Goal: Task Accomplishment & Management: Manage account settings

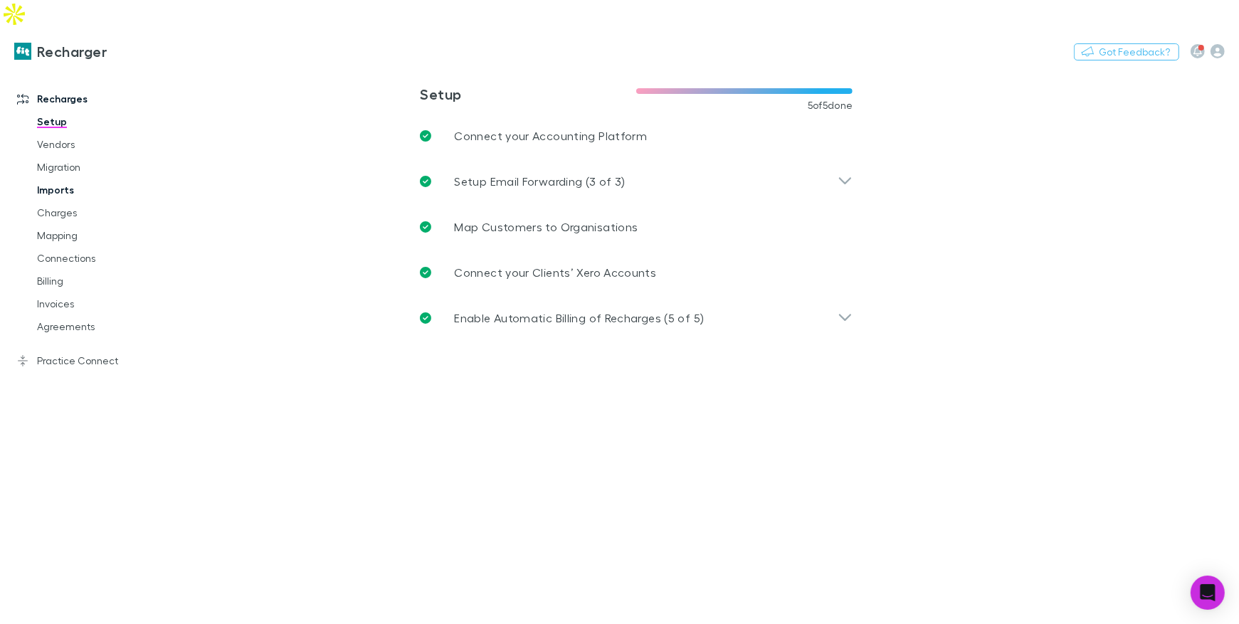
click at [63, 179] on link "Imports" at bounding box center [101, 190] width 157 height 23
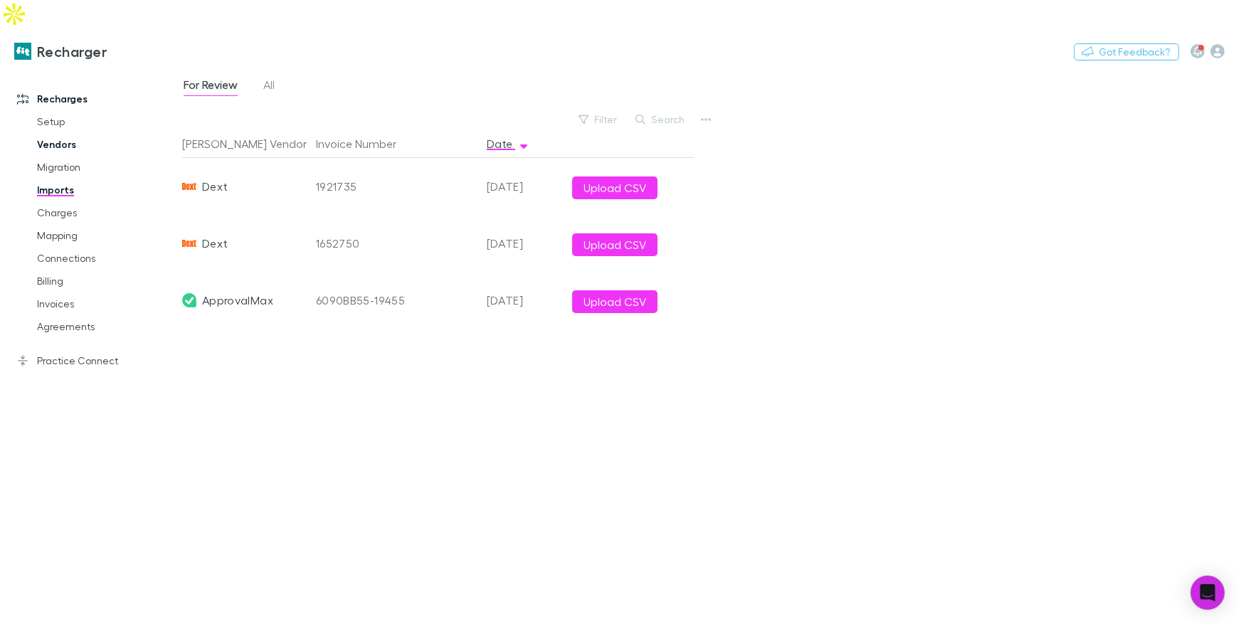
click at [60, 133] on link "Vendors" at bounding box center [101, 144] width 157 height 23
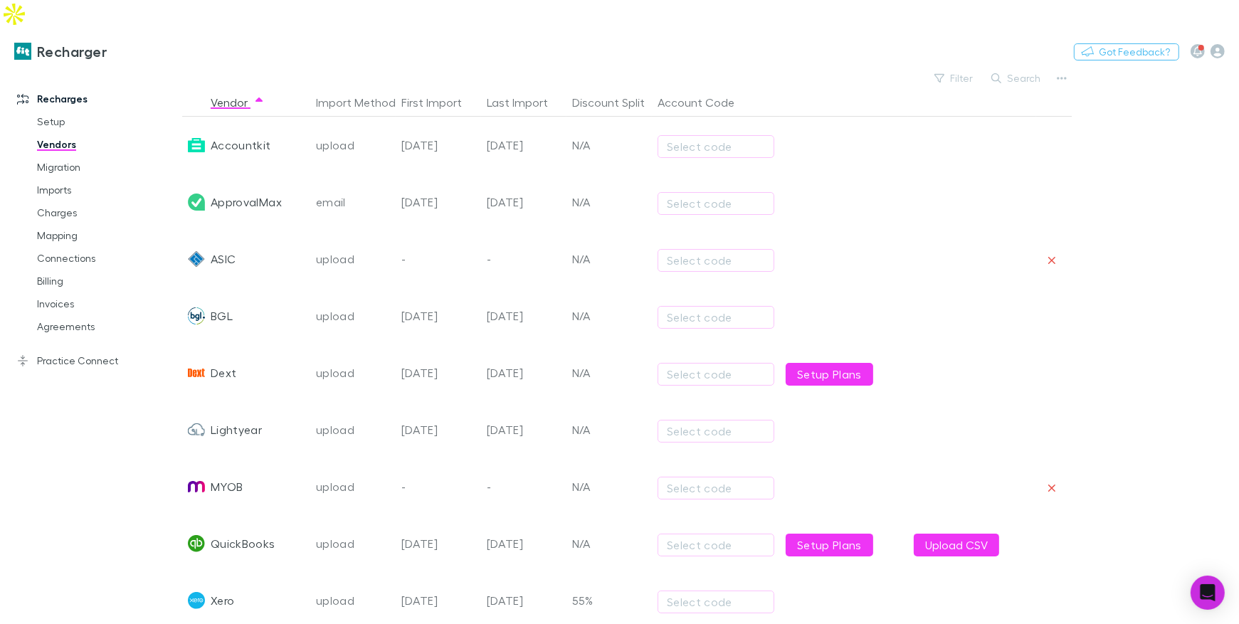
scroll to position [37, 0]
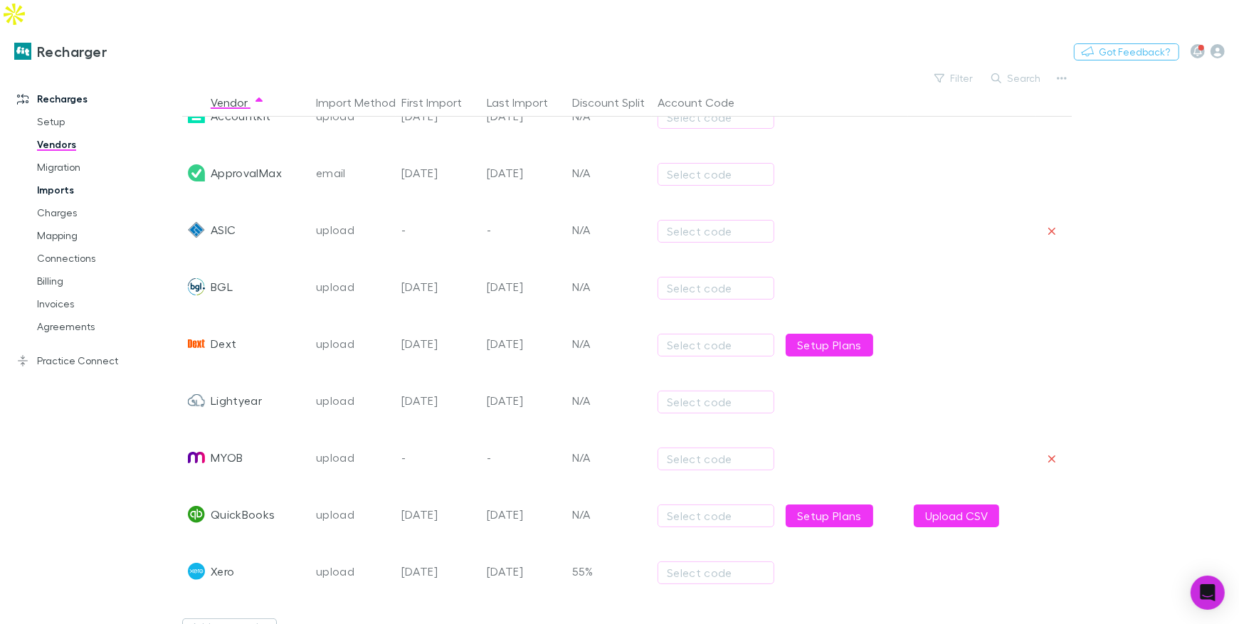
click at [41, 179] on link "Imports" at bounding box center [101, 190] width 157 height 23
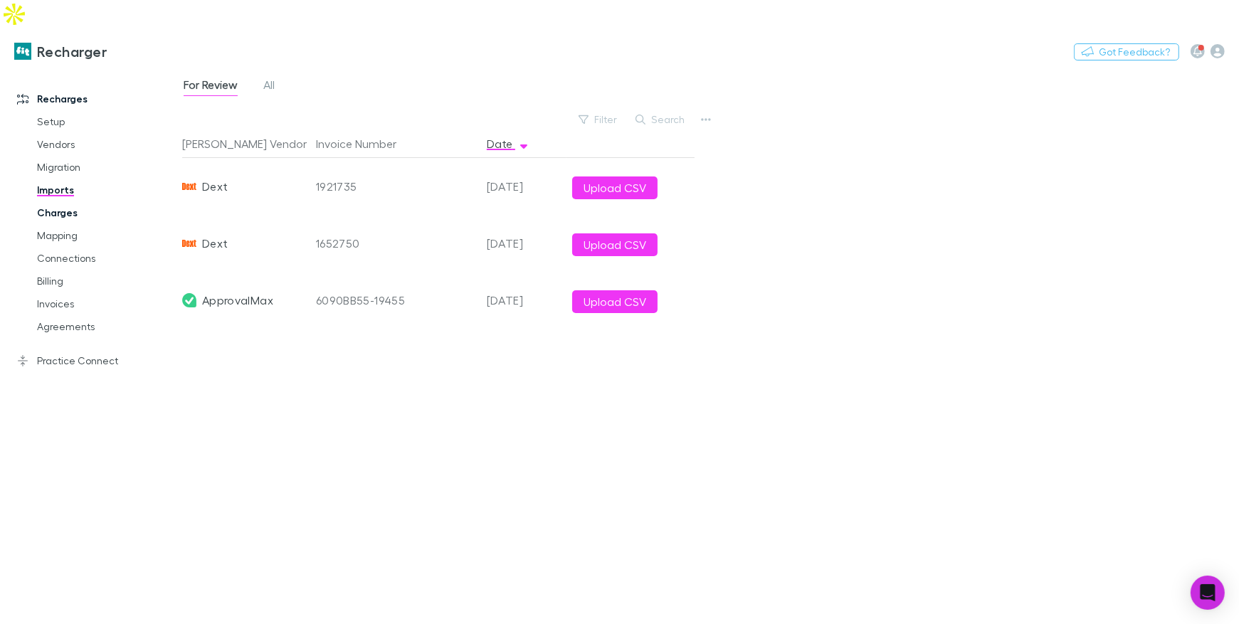
click at [65, 201] on link "Charges" at bounding box center [101, 212] width 157 height 23
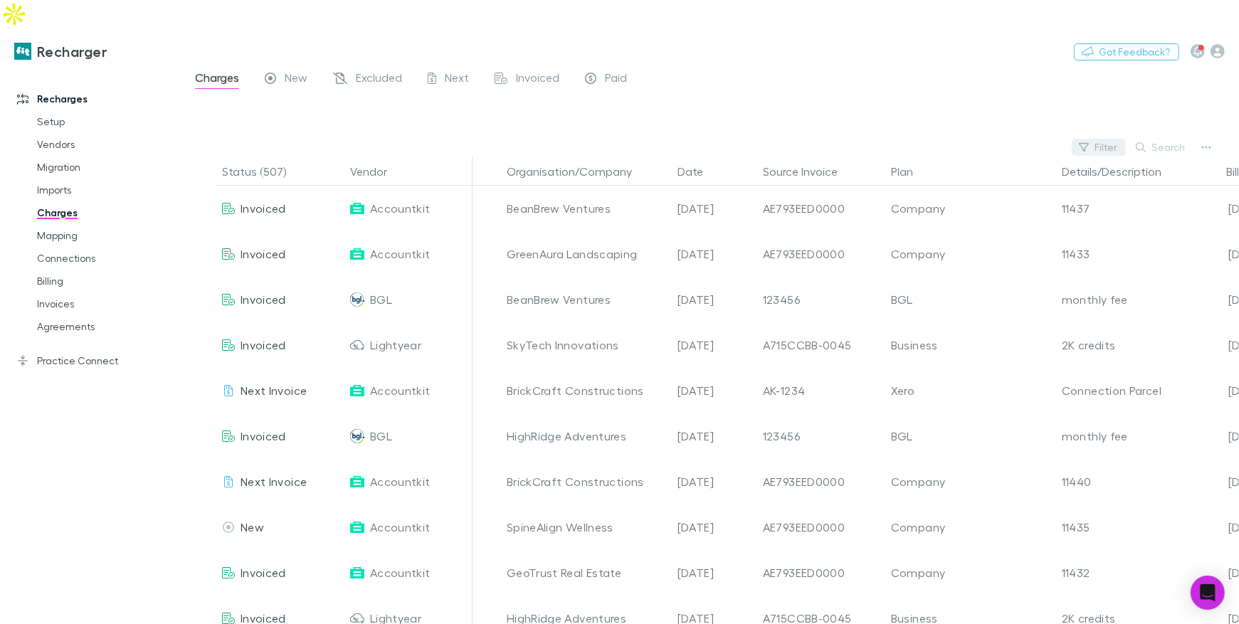
click at [1102, 139] on button "Filter" at bounding box center [1099, 147] width 54 height 17
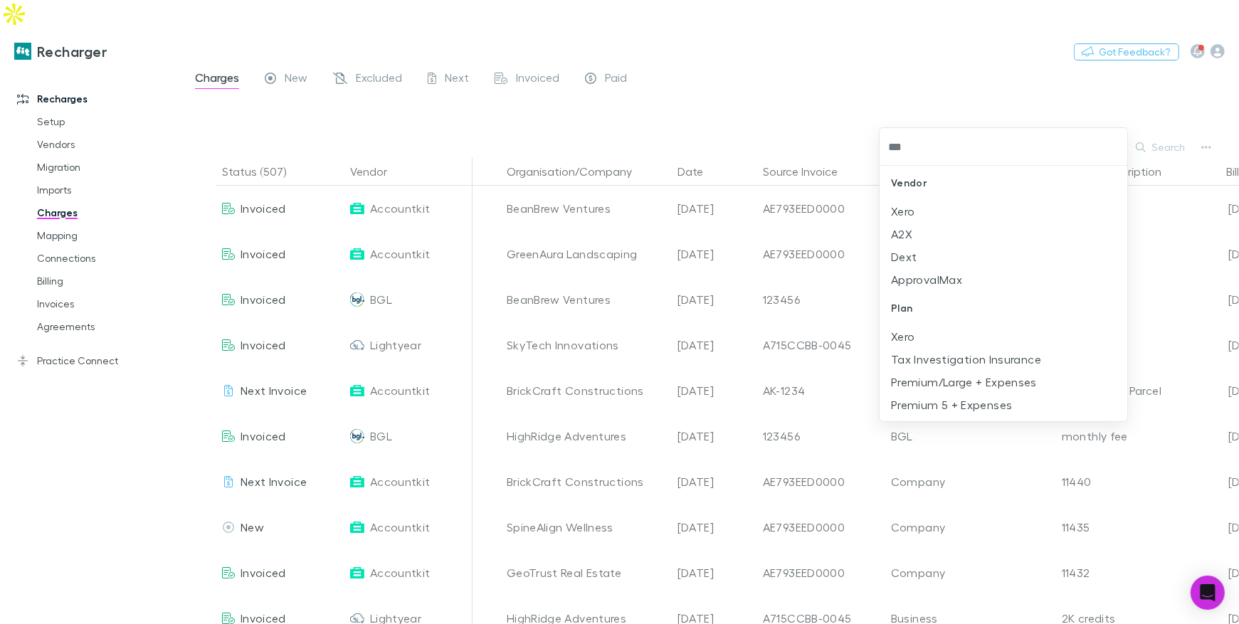
type input "****"
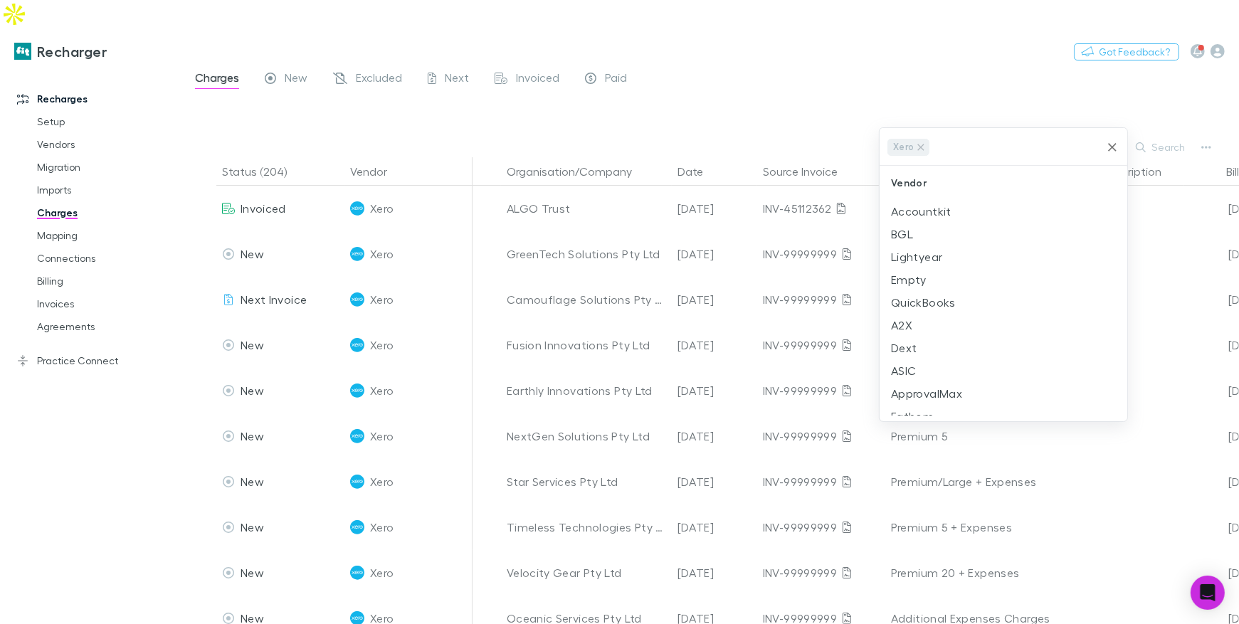
click at [729, 68] on div at bounding box center [619, 312] width 1239 height 624
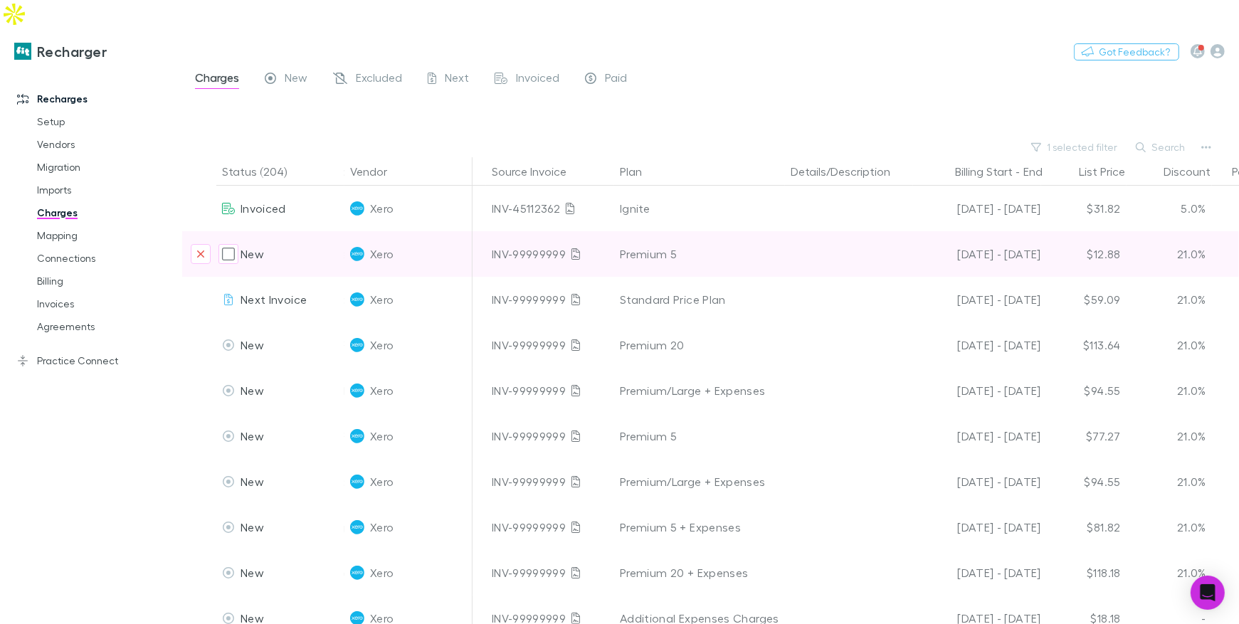
scroll to position [0, 388]
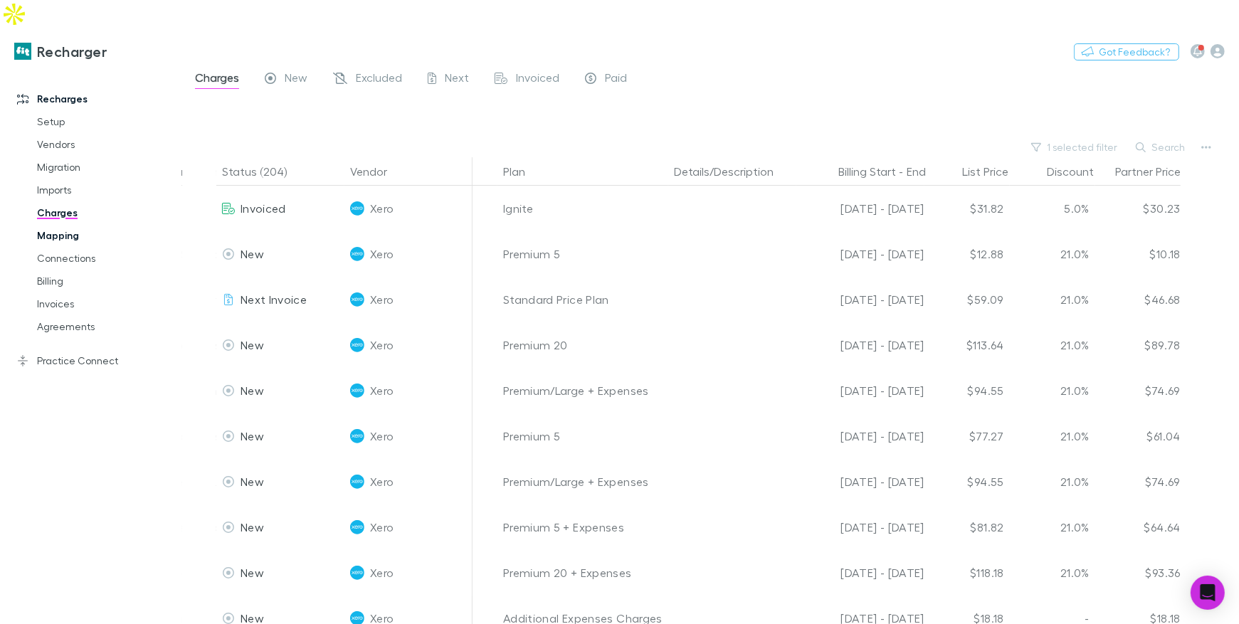
click at [64, 224] on link "Mapping" at bounding box center [101, 235] width 157 height 23
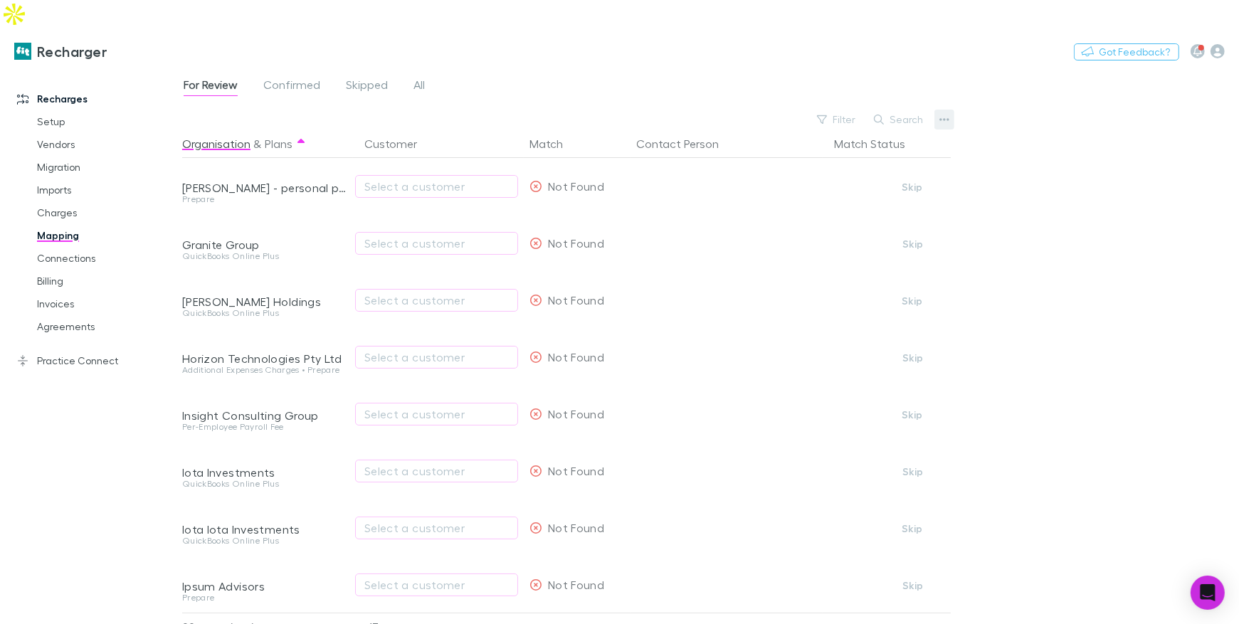
click at [942, 114] on icon "button" at bounding box center [944, 119] width 10 height 11
click at [756, 60] on div at bounding box center [619, 312] width 1239 height 624
click at [58, 201] on link "Charges" at bounding box center [101, 212] width 157 height 23
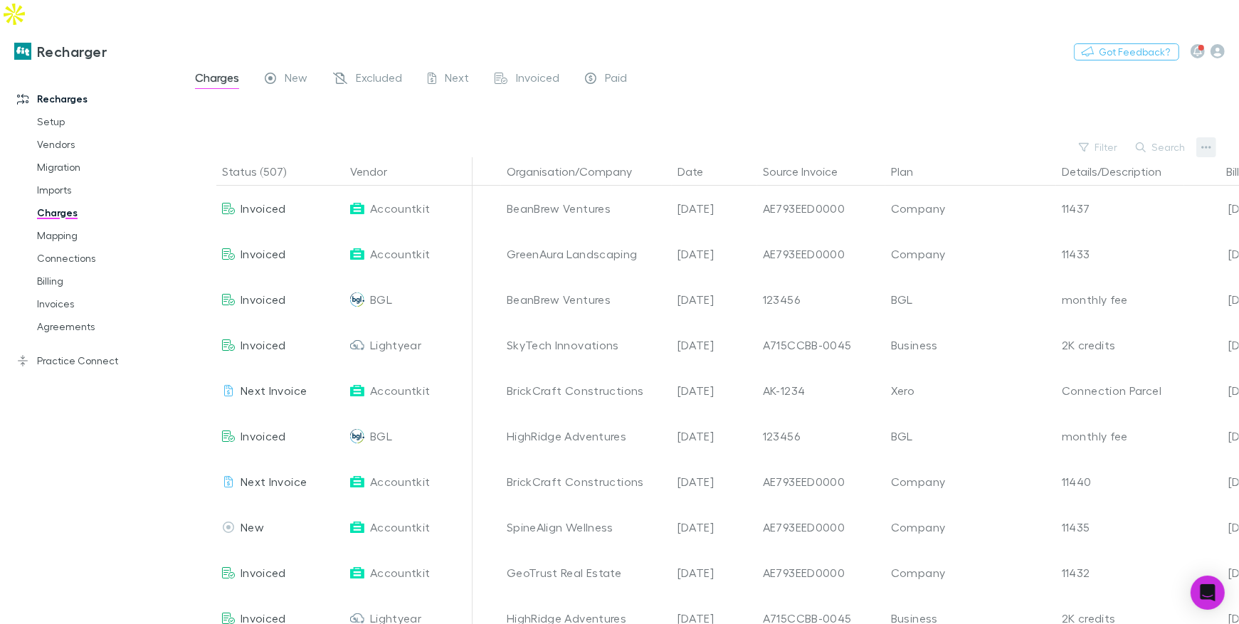
click at [1204, 142] on icon "button" at bounding box center [1206, 147] width 10 height 11
click at [1071, 173] on p "Plan exclusions" at bounding box center [1118, 172] width 173 height 17
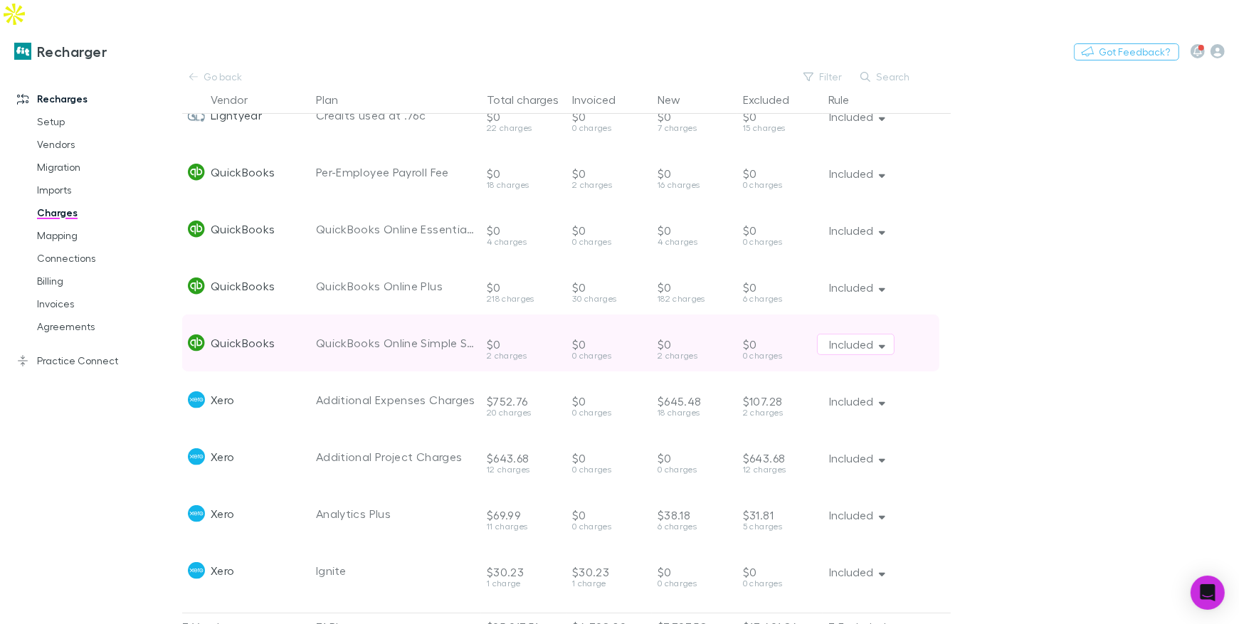
scroll to position [371, 0]
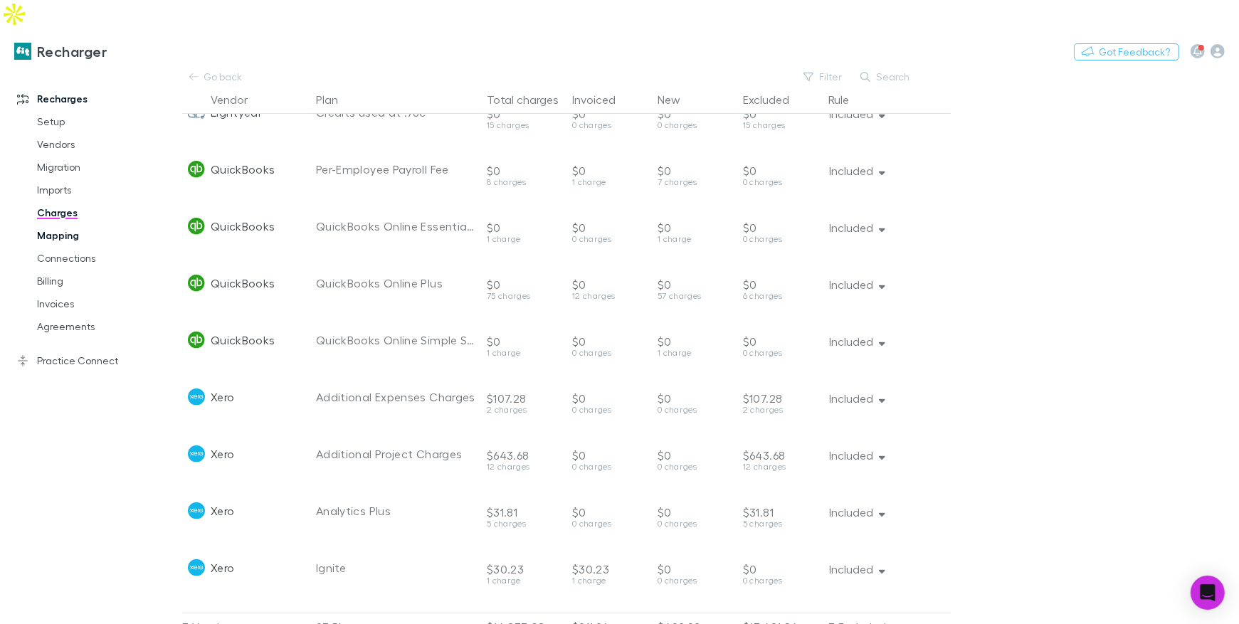
click at [31, 224] on link "Mapping" at bounding box center [101, 235] width 157 height 23
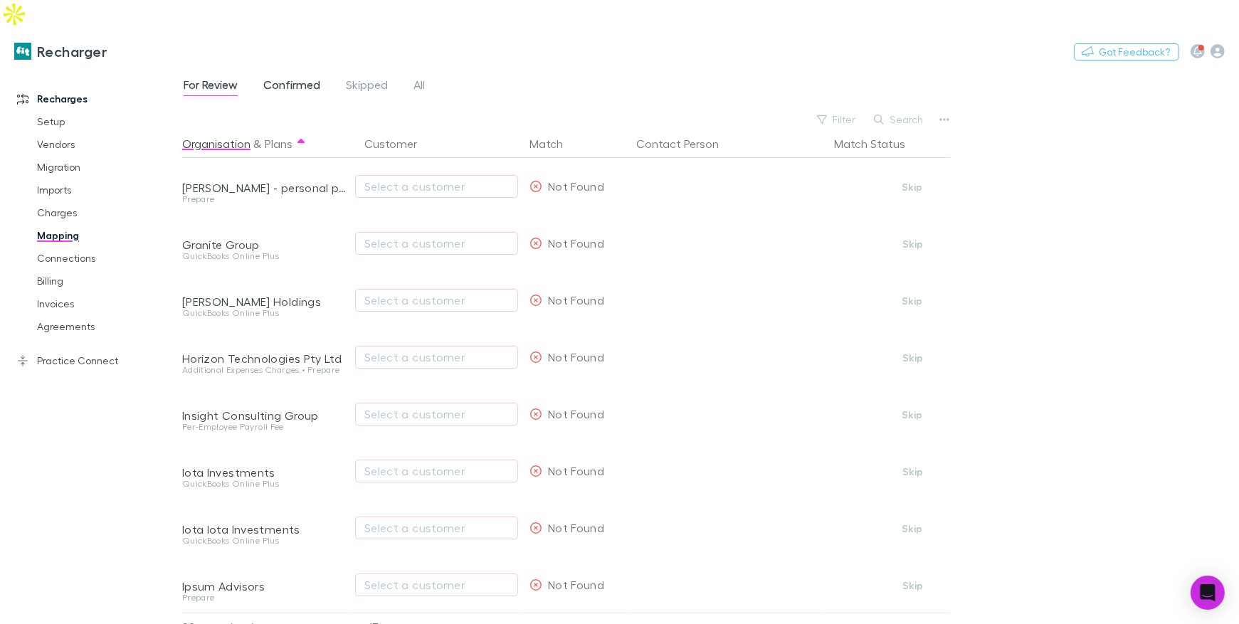
click at [271, 78] on span "Confirmed" at bounding box center [291, 87] width 57 height 18
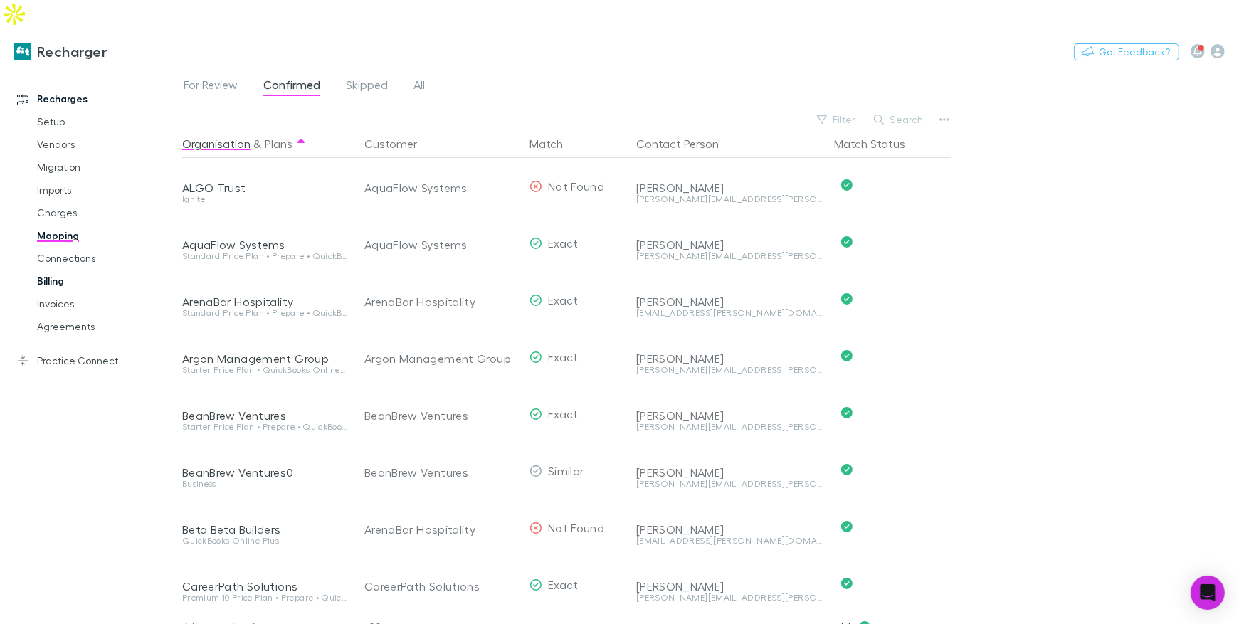
click at [58, 270] on link "Billing" at bounding box center [101, 281] width 157 height 23
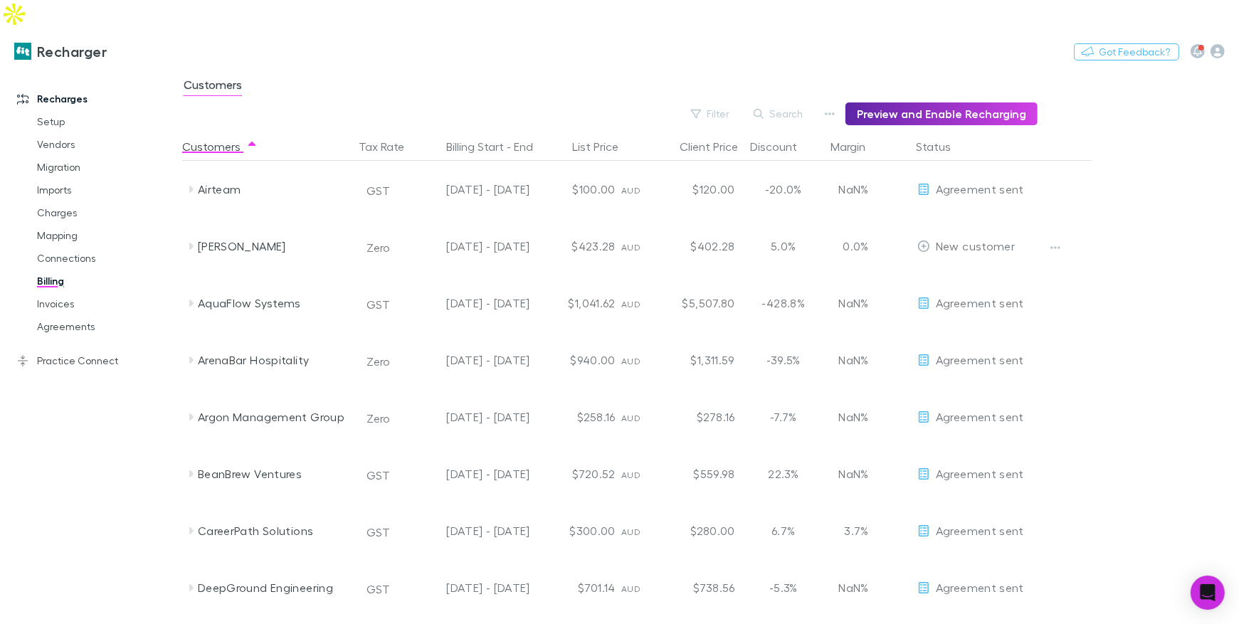
click at [825, 102] on div "Filter Search Preview and Enable Recharging" at bounding box center [609, 113] width 855 height 23
click at [830, 104] on button "button" at bounding box center [830, 114] width 20 height 20
click at [719, 131] on p "Discount Split" at bounding box center [748, 131] width 173 height 17
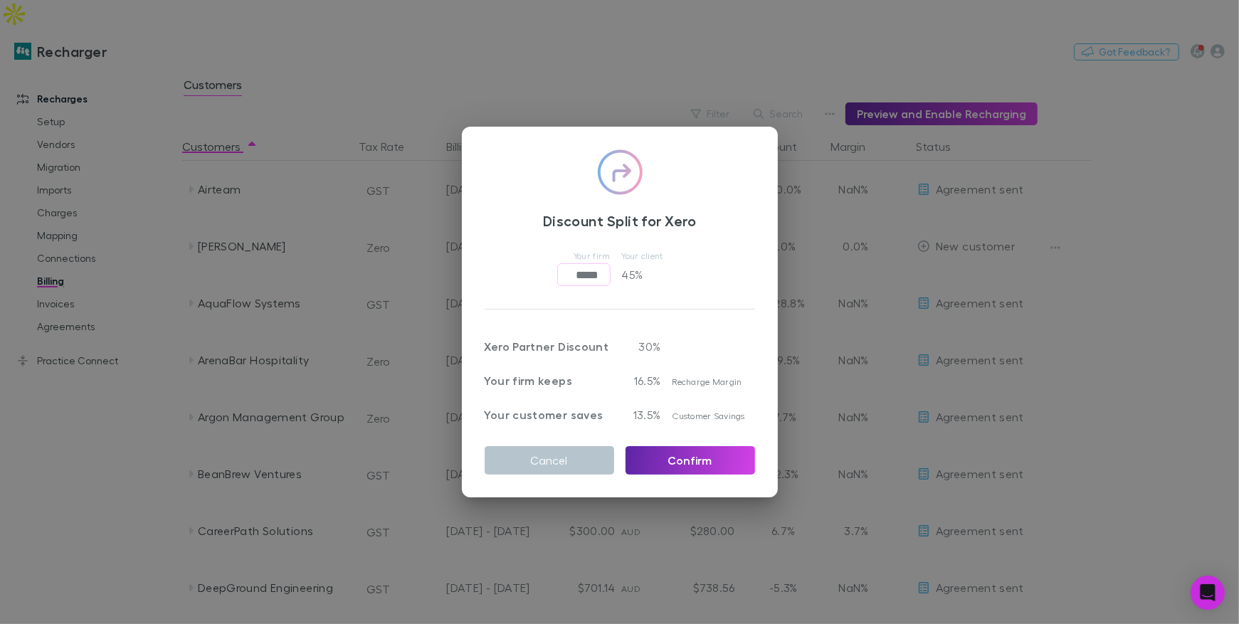
click at [719, 60] on div "Discount Split for Xero Your firm ***** ​ Your client 45 % Xero Partner Discoun…" at bounding box center [619, 312] width 1239 height 624
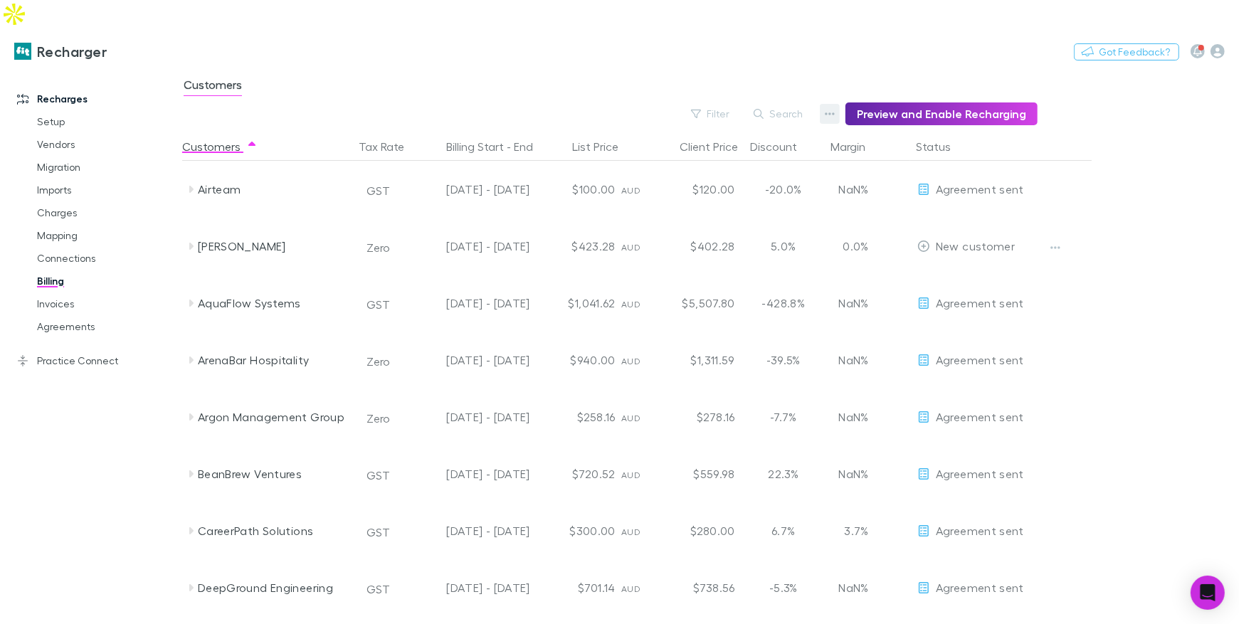
click at [829, 104] on button "button" at bounding box center [830, 114] width 20 height 20
click at [59, 277] on div at bounding box center [619, 312] width 1239 height 624
click at [59, 292] on link "Invoices" at bounding box center [101, 303] width 157 height 23
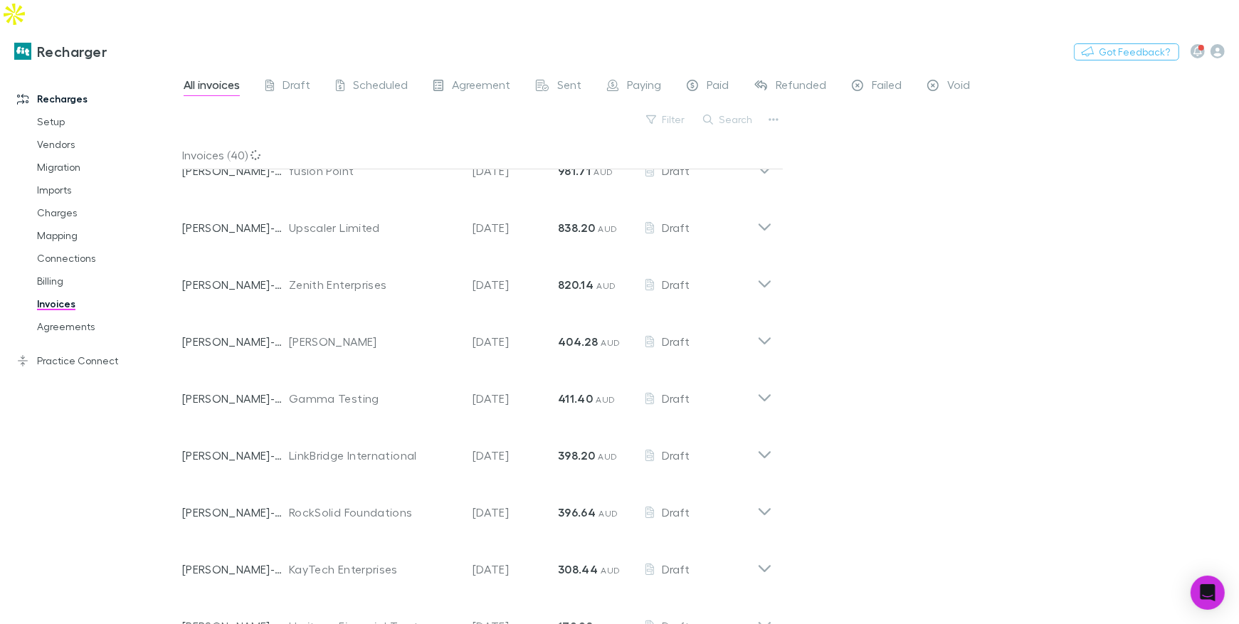
scroll to position [70, 0]
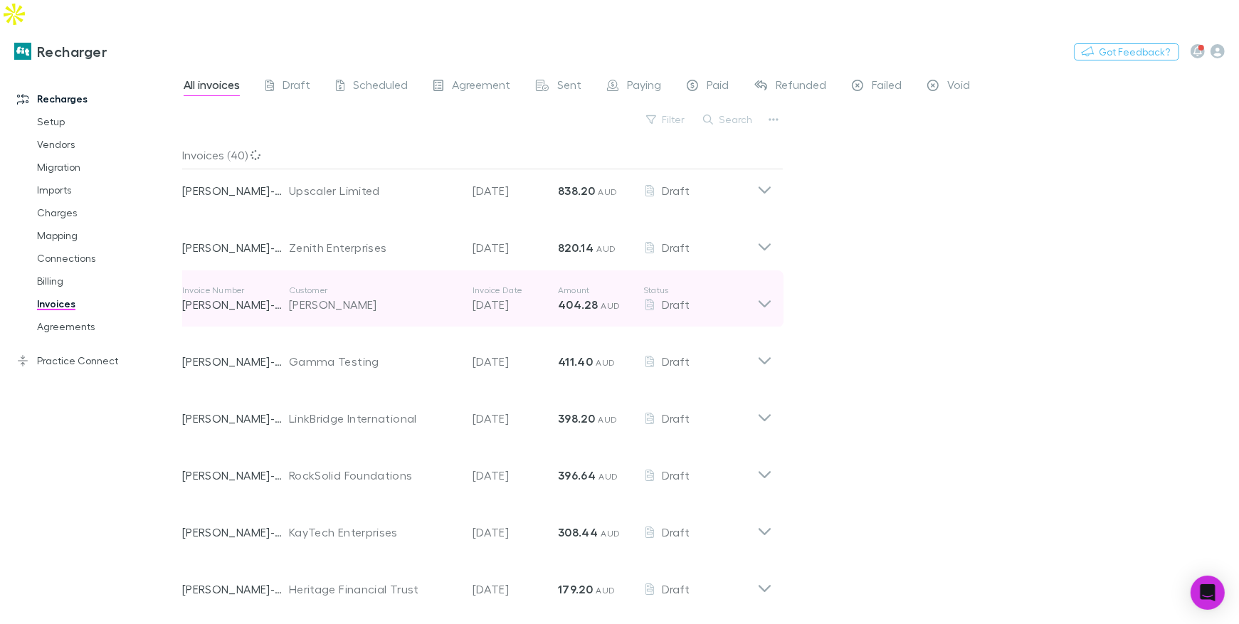
click at [341, 285] on div "Invoice Number RECH-0042 Customer Alex Millar Invoice Date 28 Sep 2025 Amount 4…" at bounding box center [469, 298] width 575 height 51
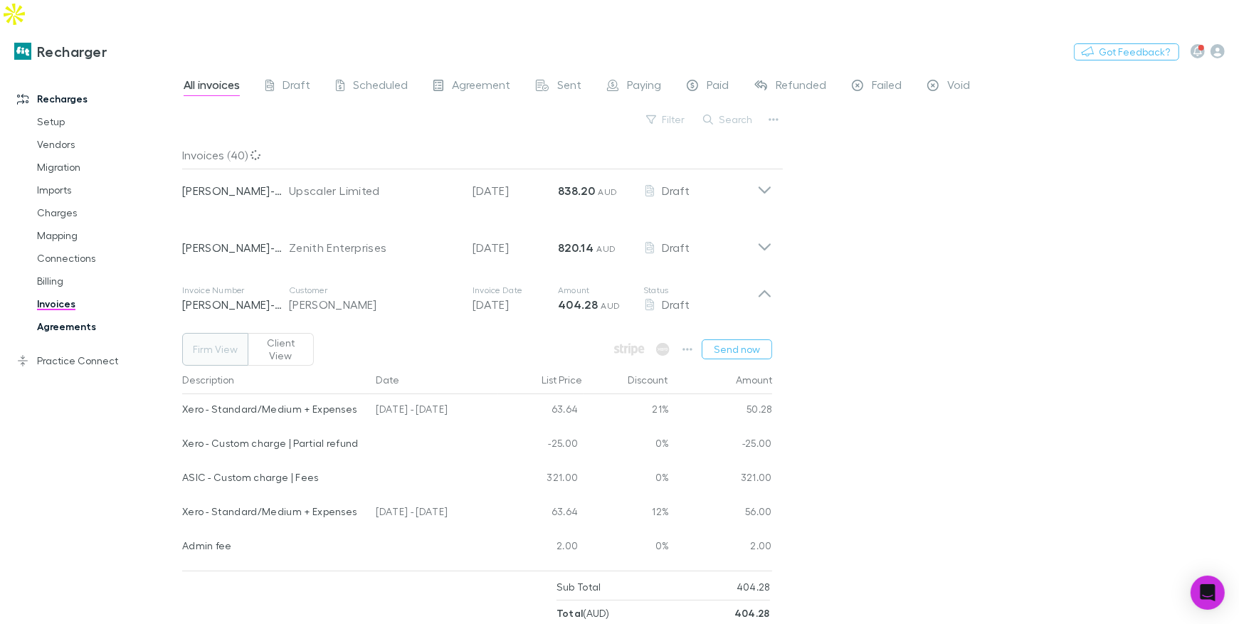
click at [85, 315] on link "Agreements" at bounding box center [101, 326] width 157 height 23
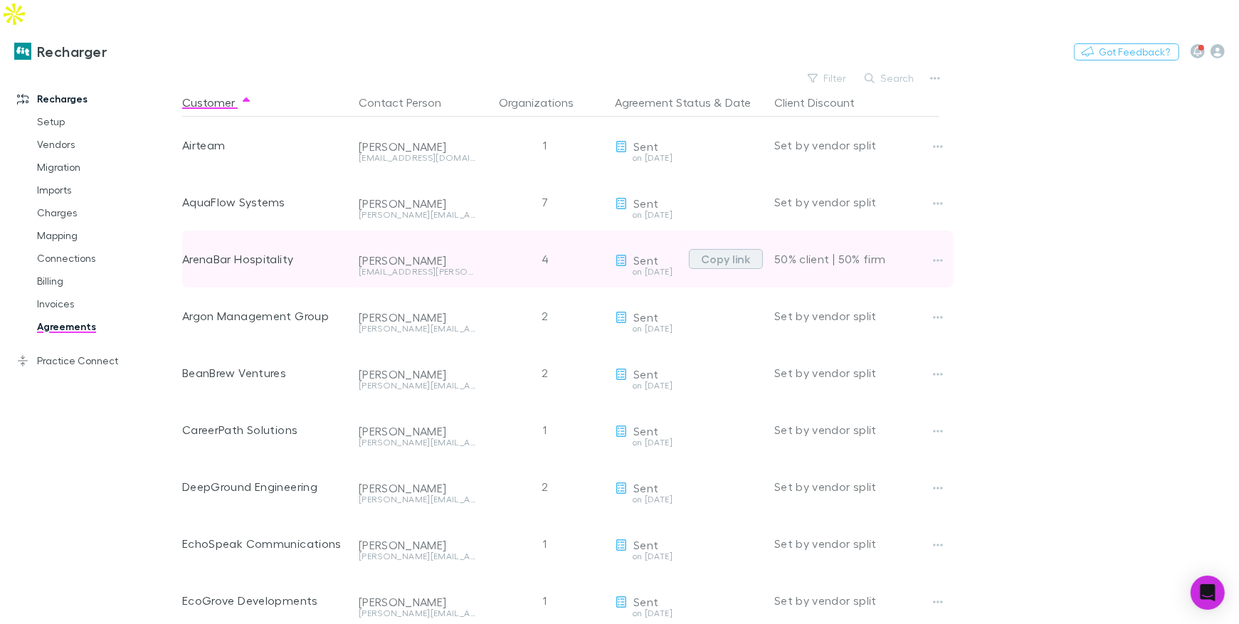
click at [729, 249] on button "Copy link" at bounding box center [726, 259] width 74 height 20
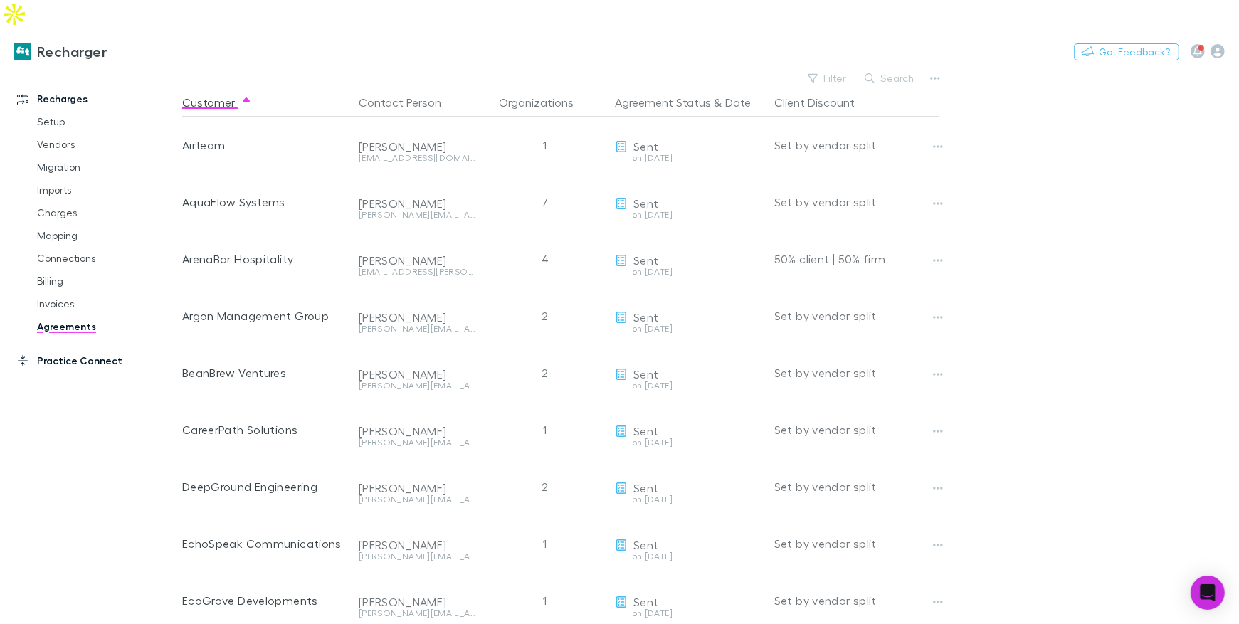
click at [91, 349] on link "Practice Connect" at bounding box center [91, 360] width 176 height 23
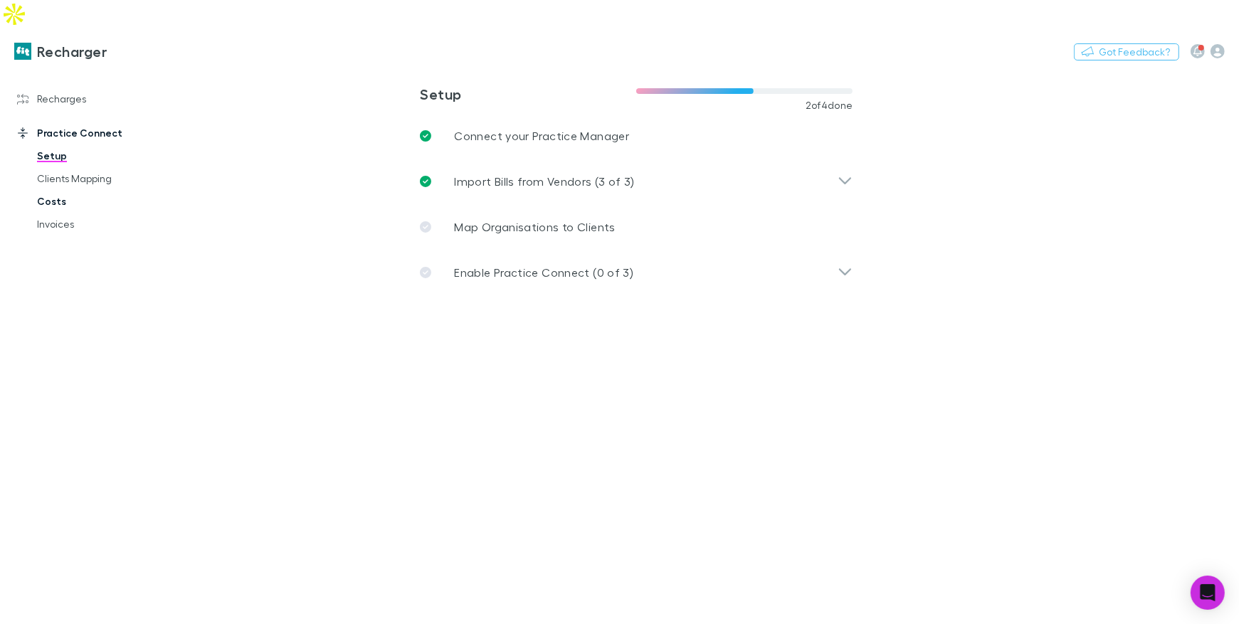
click at [58, 190] on link "Costs" at bounding box center [101, 201] width 157 height 23
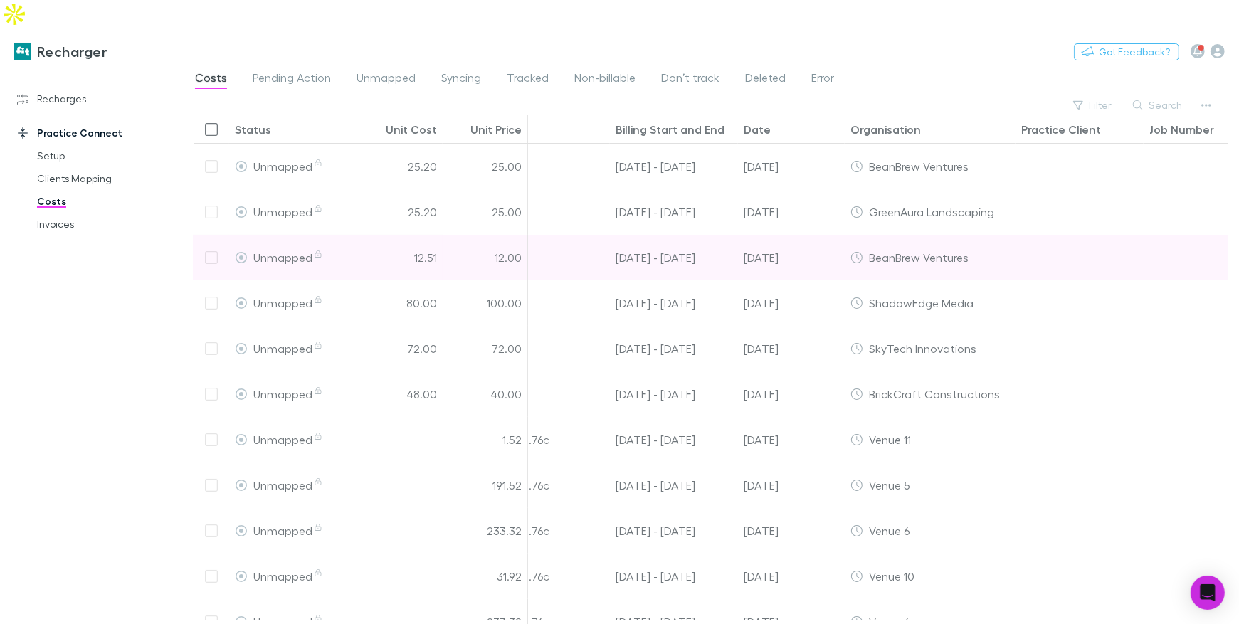
scroll to position [0, 260]
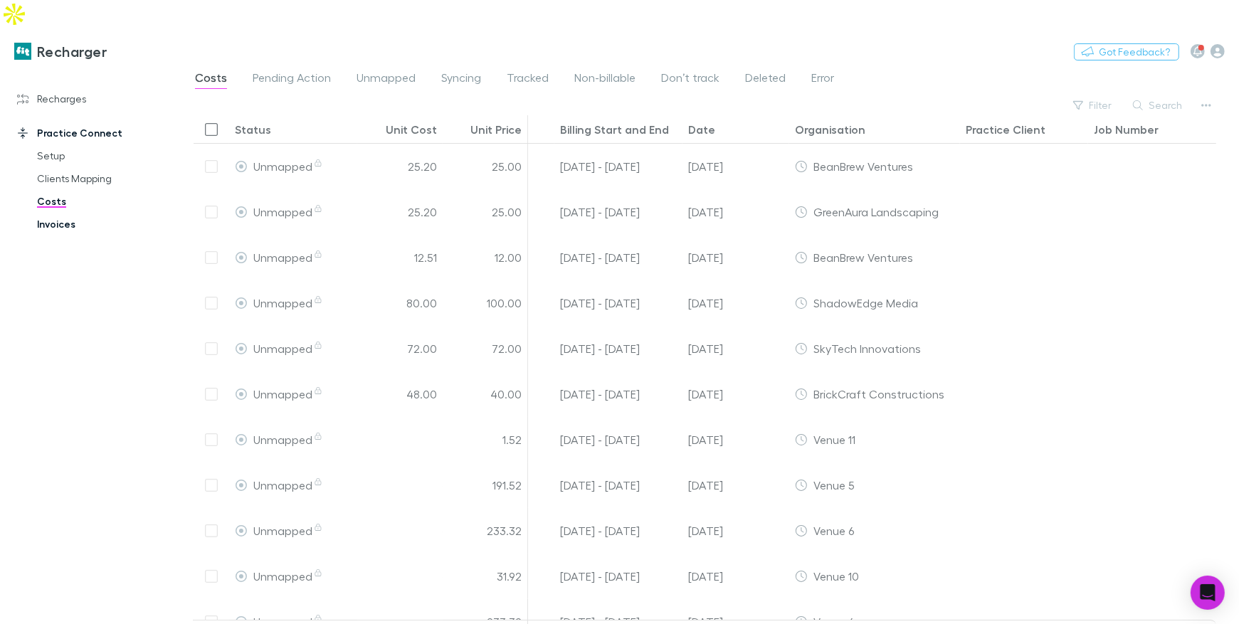
click at [63, 213] on link "Invoices" at bounding box center [101, 224] width 157 height 23
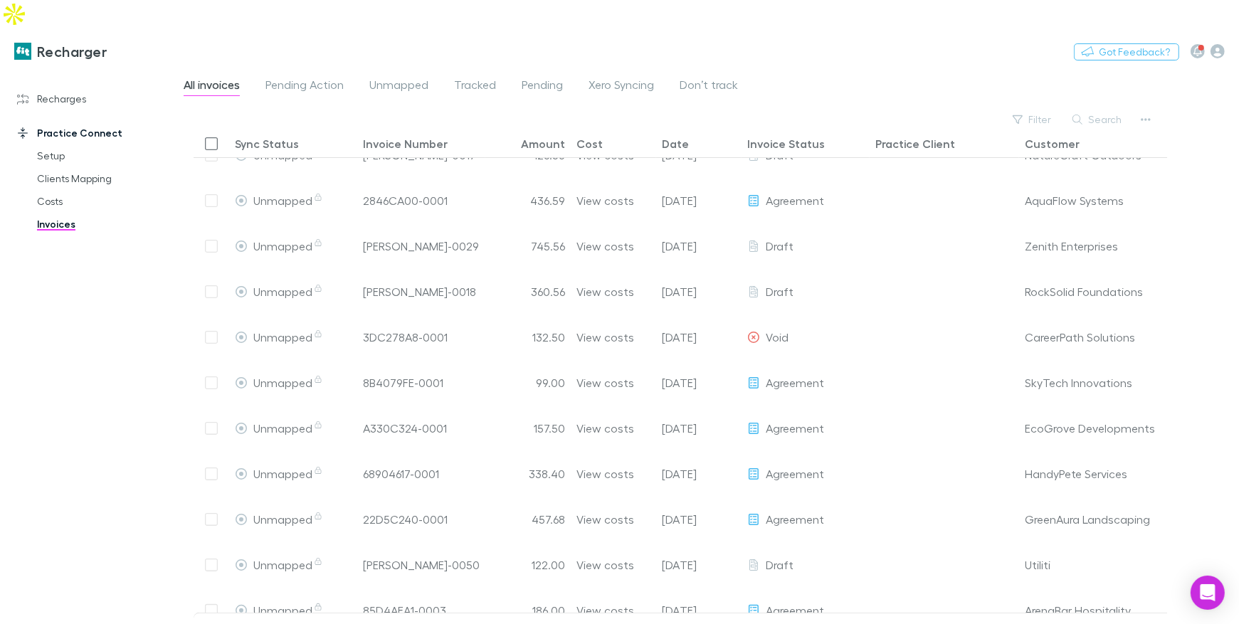
scroll to position [159, 0]
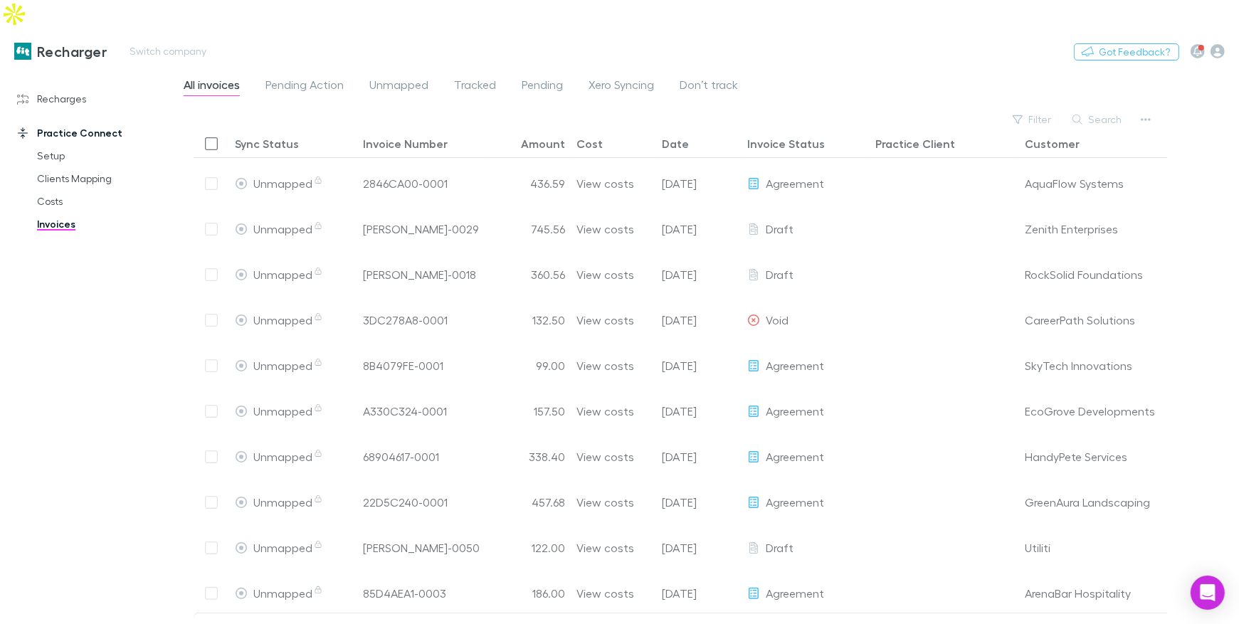
click at [75, 43] on h3 "Recharger" at bounding box center [72, 51] width 70 height 17
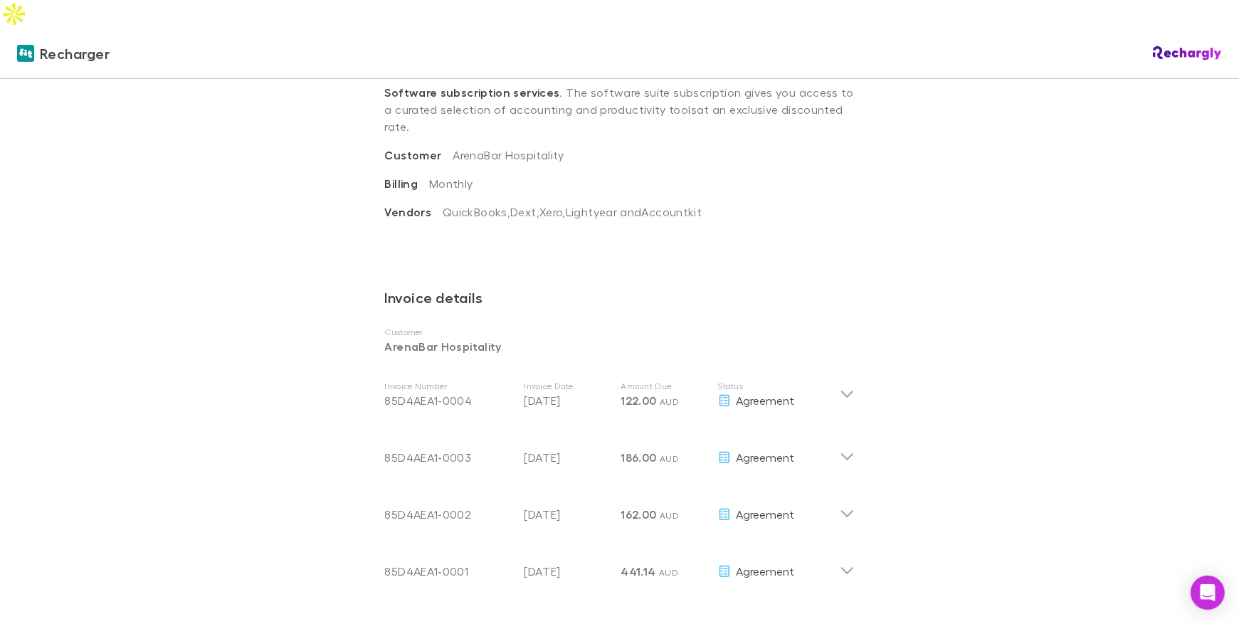
scroll to position [596, 0]
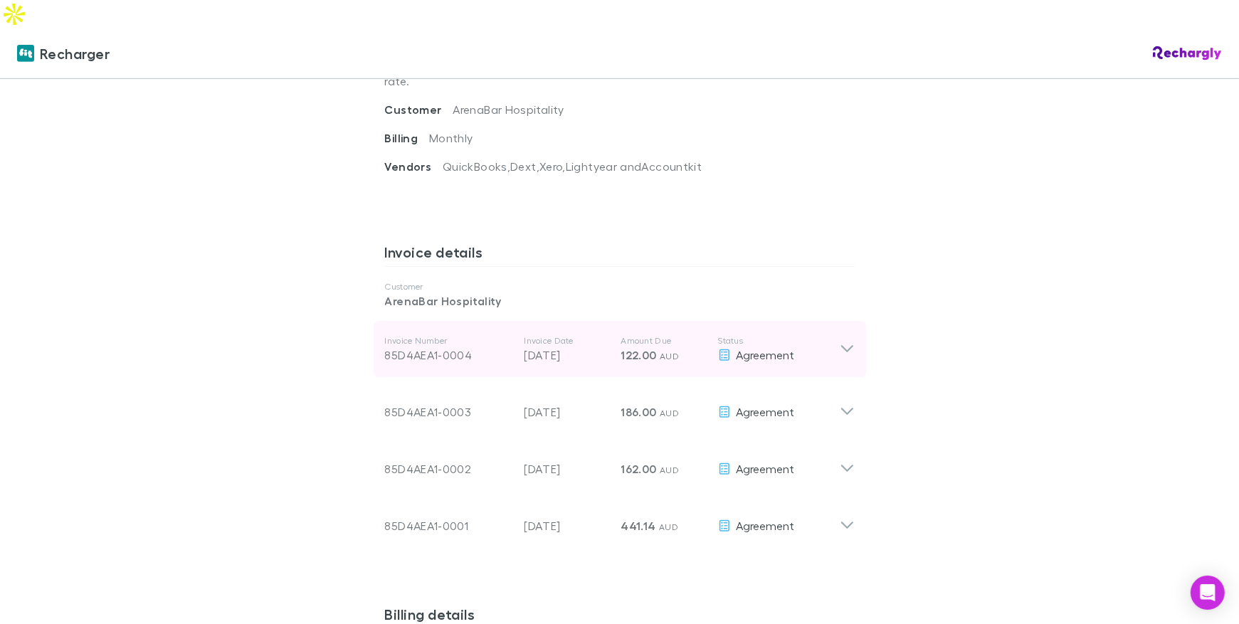
click at [604, 335] on p "Invoice Date" at bounding box center [566, 340] width 85 height 11
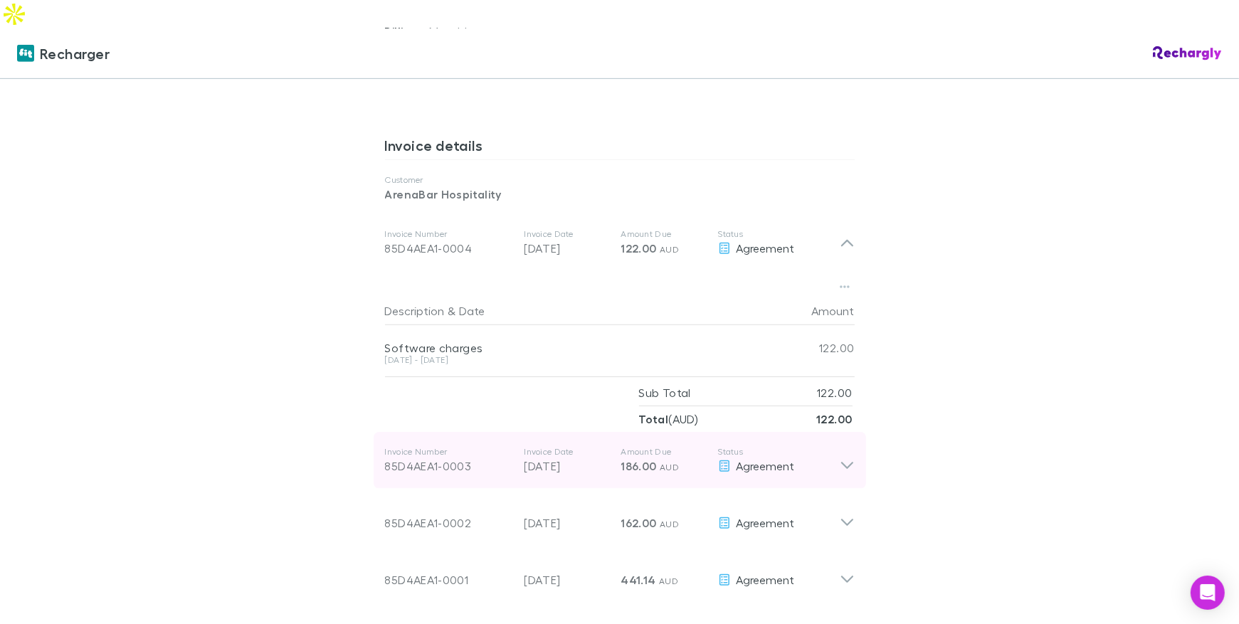
click at [623, 459] on span "186.00" at bounding box center [639, 466] width 36 height 14
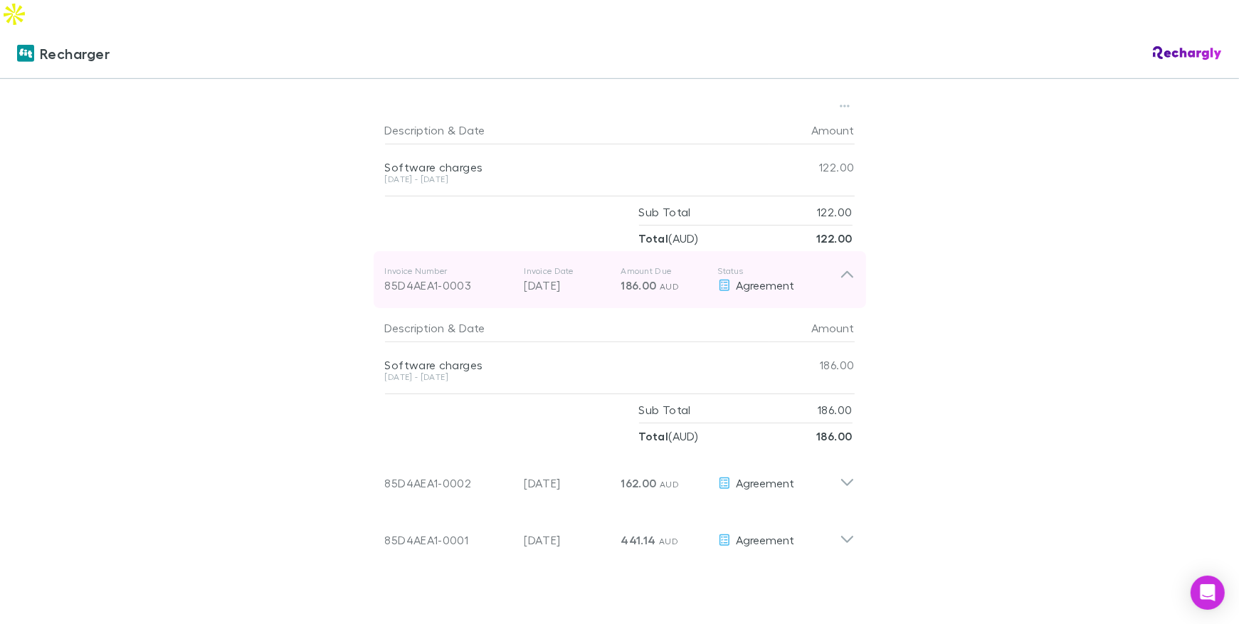
click at [623, 452] on div "Invoice Number 85D4AEA1-0002 Invoice Date [DATE] Amount Due 162.00 AUD Status A…" at bounding box center [612, 477] width 455 height 51
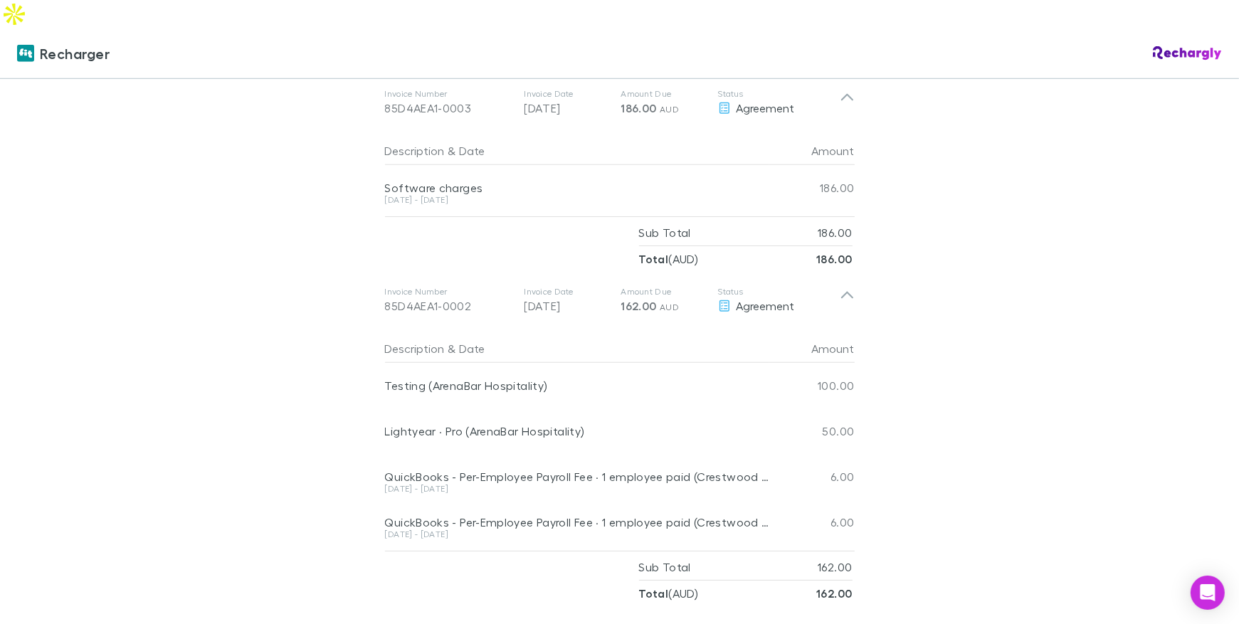
scroll to position [926, 0]
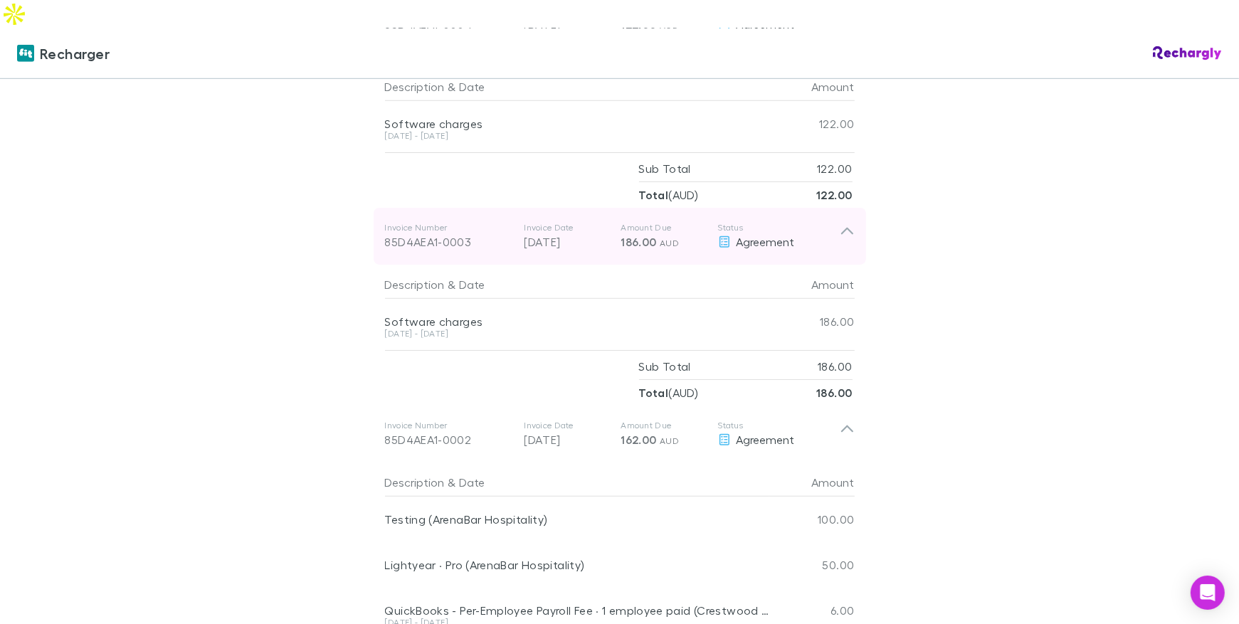
click at [722, 211] on div "Invoice Number 85D4AEA1-0003 Invoice Date [DATE] Amount Due 186.00 AUD Status A…" at bounding box center [612, 236] width 455 height 51
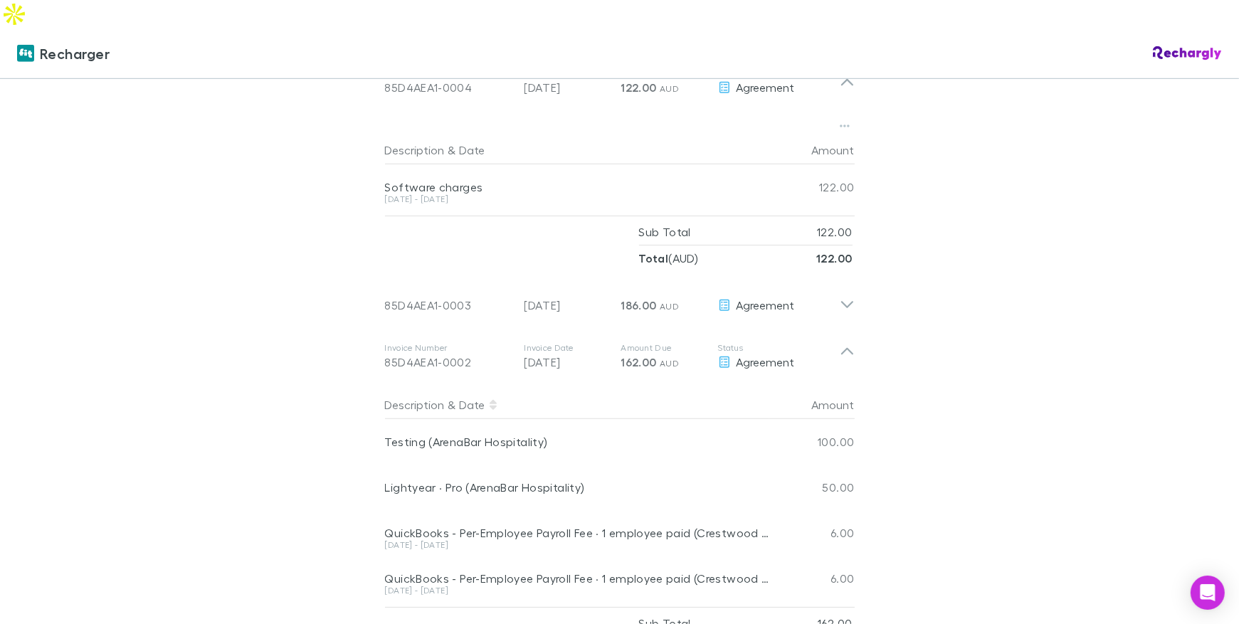
scroll to position [773, 0]
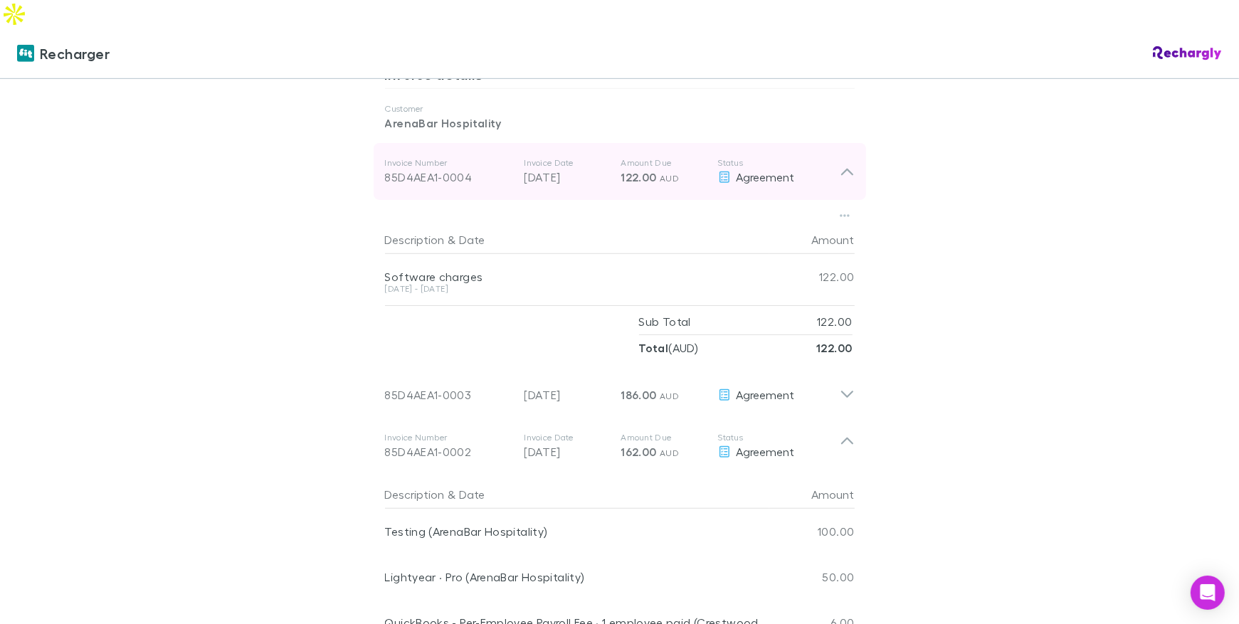
click at [741, 152] on div "Invoice Number 85D4AEA1-0004 Invoice Date [DATE] Amount Due 122.00 AUD Status A…" at bounding box center [620, 171] width 492 height 57
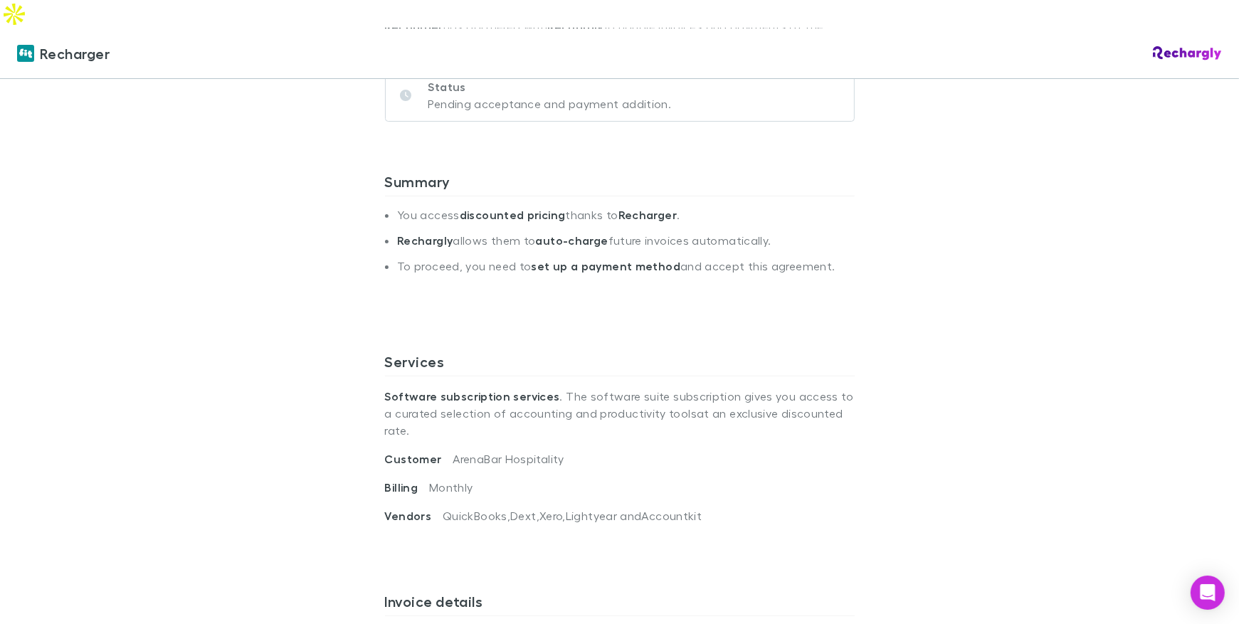
scroll to position [194, 0]
